Goal: Task Accomplishment & Management: Complete application form

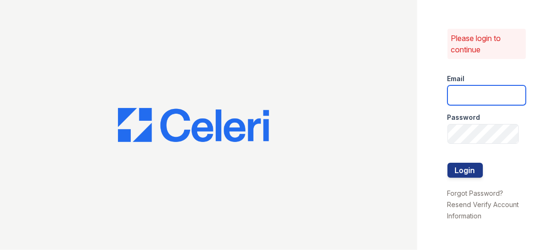
click at [468, 97] on input "email" at bounding box center [487, 95] width 79 height 20
type input "[EMAIL_ADDRESS][DOMAIN_NAME]"
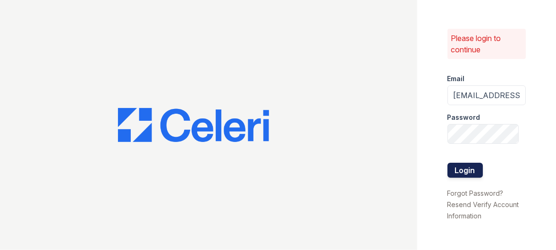
click at [463, 167] on button "Login" at bounding box center [465, 170] width 35 height 15
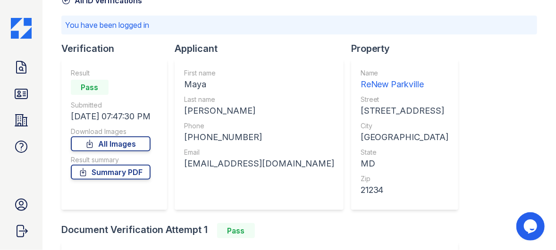
scroll to position [94, 0]
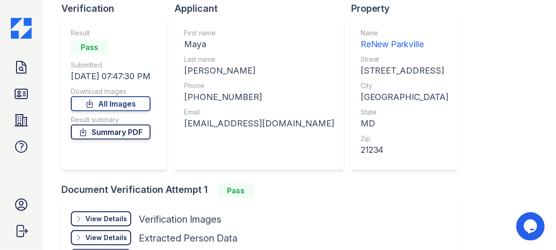
click at [134, 134] on link "Summary PDF" at bounding box center [111, 132] width 80 height 15
click at [25, 67] on icon at bounding box center [21, 67] width 15 height 15
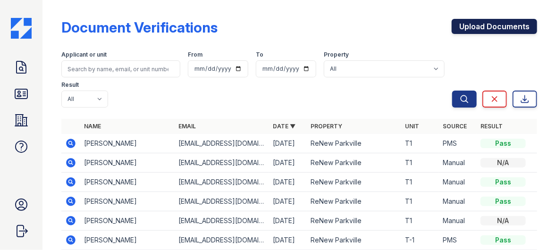
click at [506, 27] on link "Upload Documents" at bounding box center [494, 26] width 85 height 15
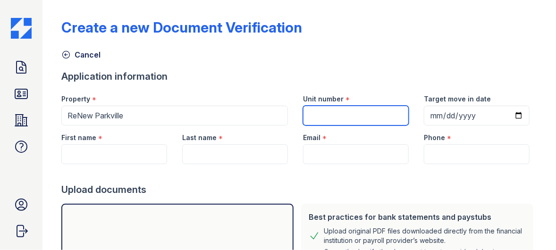
click at [341, 114] on input "Unit number" at bounding box center [356, 116] width 106 height 20
type input "T1"
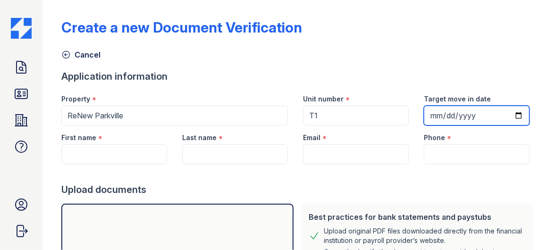
click at [430, 112] on input "Target move in date" at bounding box center [477, 116] width 106 height 20
type input "2025-10-02"
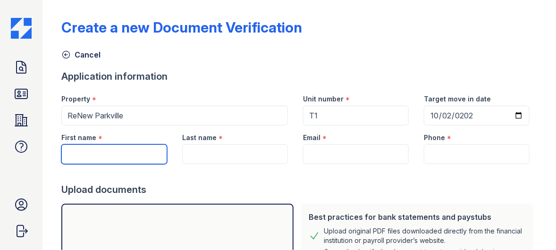
click at [120, 155] on input "First name" at bounding box center [114, 155] width 106 height 20
type input "Maya"
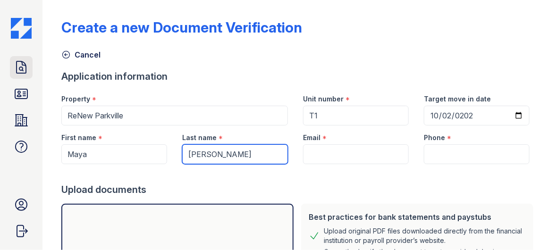
type input "[PERSON_NAME]"
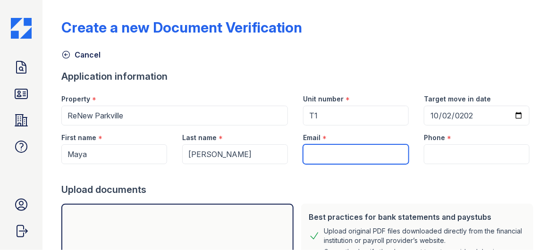
paste input "[EMAIL_ADDRESS][DOMAIN_NAME]"
type input "[EMAIL_ADDRESS][DOMAIN_NAME]"
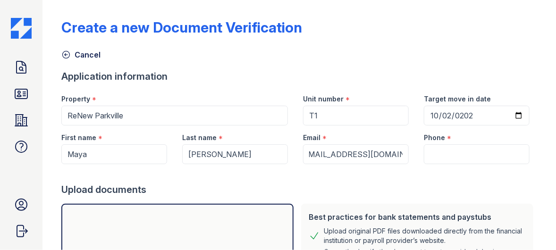
scroll to position [0, 0]
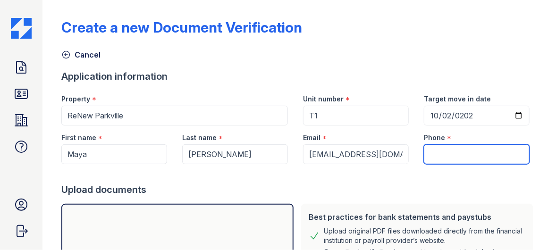
paste input "(240) 606-3477"
type input "(240) 606-3477"
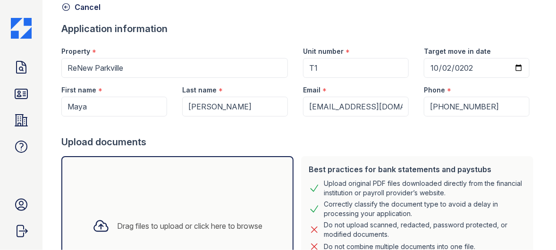
scroll to position [142, 0]
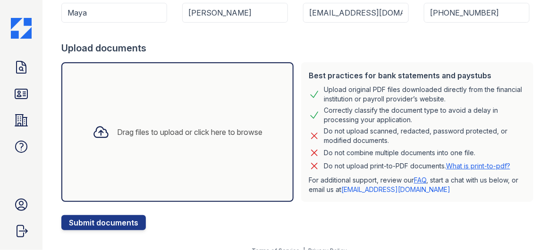
click at [98, 131] on icon at bounding box center [101, 132] width 17 height 17
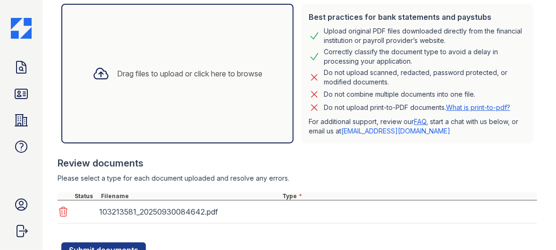
scroll to position [236, 0]
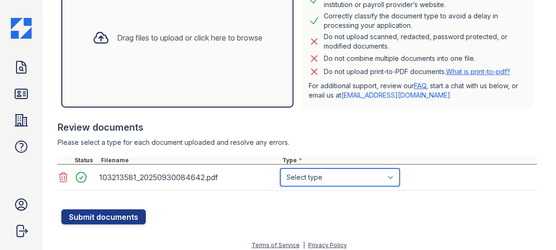
click at [329, 180] on select "Select type Paystub Bank Statement Offer Letter Tax Documents Benefit Award Let…" at bounding box center [340, 178] width 119 height 18
select select "other"
click at [281, 169] on select "Select type Paystub Bank Statement Offer Letter Tax Documents Benefit Award Let…" at bounding box center [340, 178] width 119 height 18
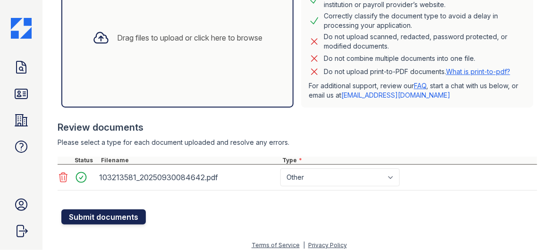
click at [108, 216] on button "Submit documents" at bounding box center [103, 217] width 85 height 15
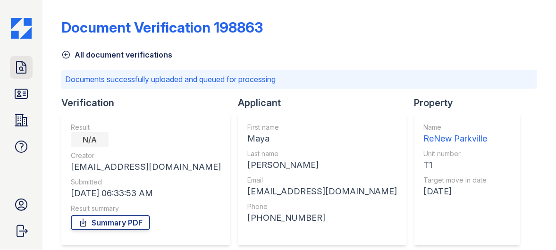
click at [26, 64] on icon at bounding box center [21, 67] width 15 height 15
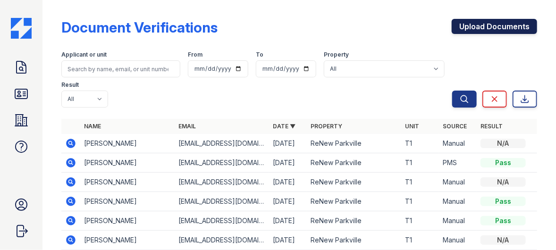
click at [506, 27] on link "Upload Documents" at bounding box center [494, 26] width 85 height 15
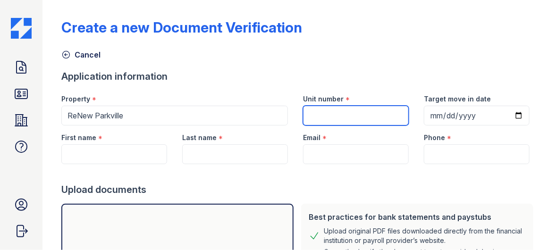
click at [332, 107] on input "Unit number" at bounding box center [356, 116] width 106 height 20
type input "T1"
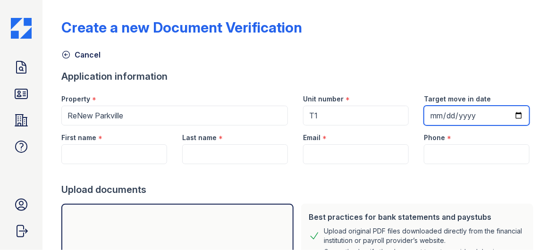
type input "2025-10-02"
type input "Maya"
type input "[PERSON_NAME]"
type input "[EMAIL_ADDRESS][DOMAIN_NAME]"
type input "(240) 606-3477"
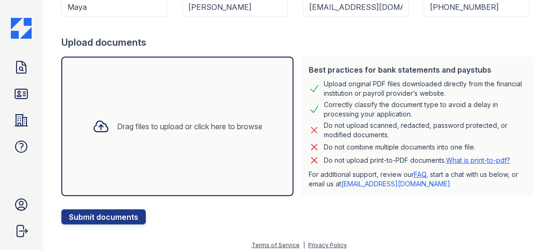
scroll to position [153, 0]
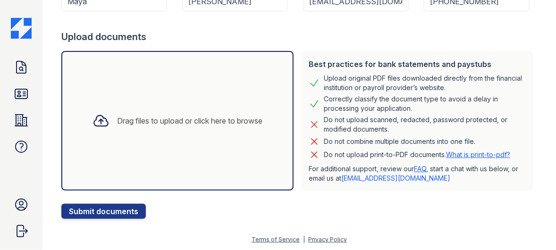
click at [98, 118] on icon at bounding box center [101, 120] width 17 height 17
click at [98, 119] on icon at bounding box center [101, 120] width 17 height 17
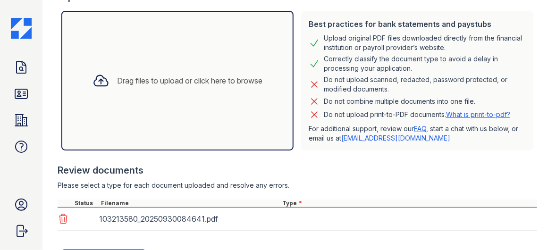
scroll to position [238, 0]
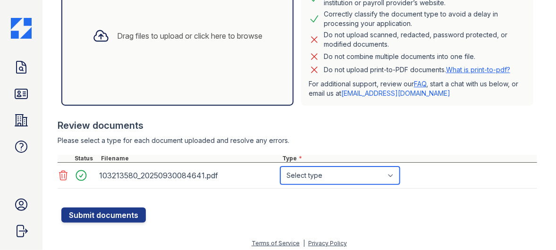
click at [312, 174] on select "Select type Paystub Bank Statement Offer Letter Tax Documents Benefit Award Let…" at bounding box center [340, 176] width 119 height 18
select select "other"
click at [281, 167] on select "Select type Paystub Bank Statement Offer Letter Tax Documents Benefit Award Let…" at bounding box center [340, 176] width 119 height 18
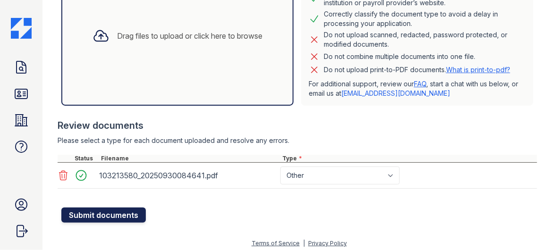
click at [100, 209] on button "Submit documents" at bounding box center [103, 215] width 85 height 15
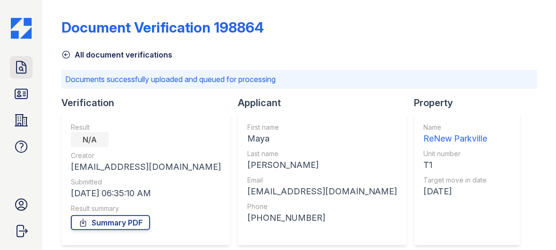
click at [19, 67] on icon at bounding box center [21, 67] width 15 height 15
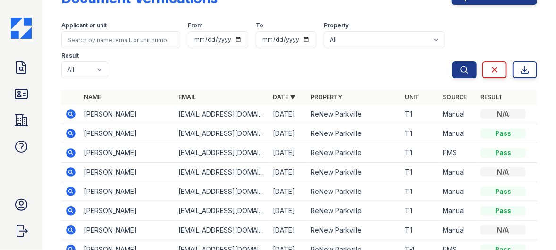
scroll to position [47, 0]
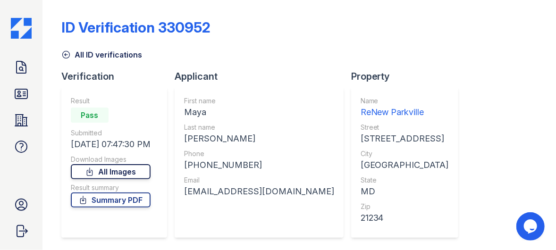
click at [107, 173] on link "All Images" at bounding box center [111, 171] width 80 height 15
click at [113, 198] on link "Summary PDF" at bounding box center [111, 200] width 80 height 15
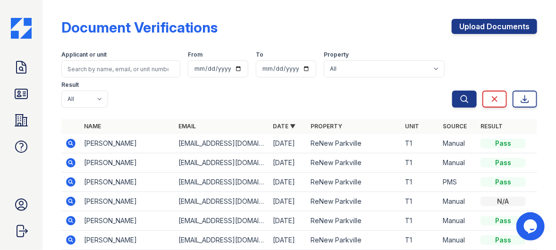
click at [128, 145] on td "Maya Sweetwine" at bounding box center [127, 143] width 94 height 19
click at [495, 142] on div "Pass" at bounding box center [503, 143] width 45 height 9
click at [71, 141] on icon at bounding box center [70, 143] width 11 height 11
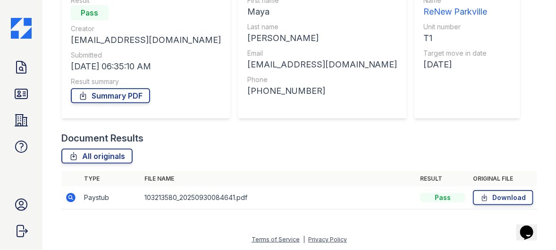
scroll to position [101, 0]
click at [499, 197] on link "Download" at bounding box center [503, 197] width 60 height 15
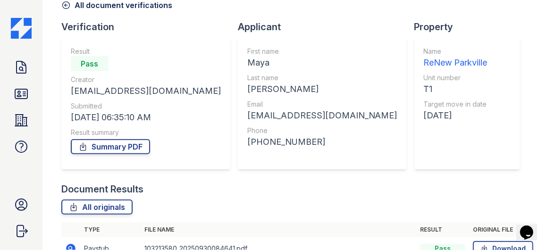
scroll to position [7, 0]
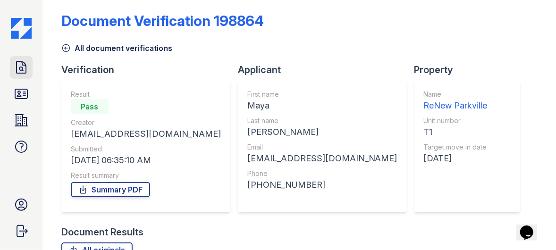
click at [22, 66] on icon at bounding box center [21, 67] width 15 height 15
